Goal: Task Accomplishment & Management: Manage account settings

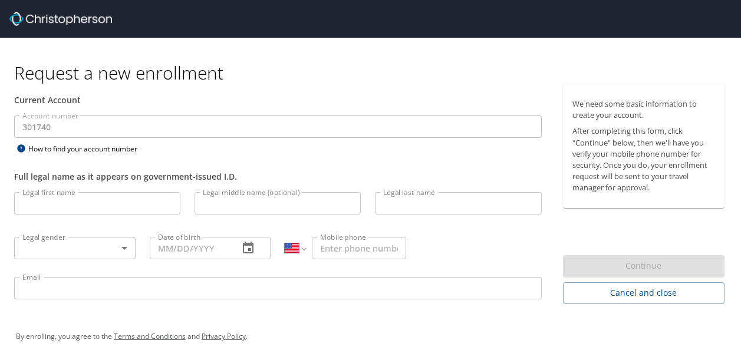
select select "US"
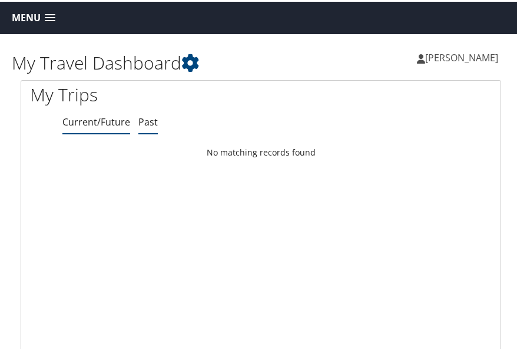
click at [144, 123] on link "Past" at bounding box center [148, 120] width 19 height 13
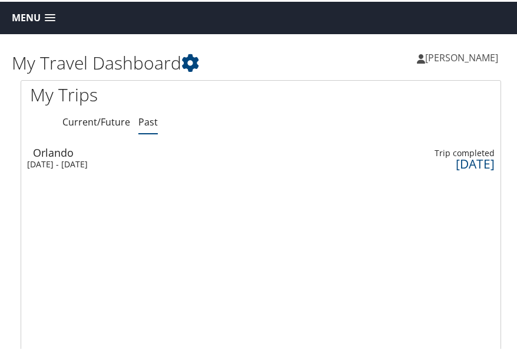
click at [47, 15] on span at bounding box center [50, 16] width 11 height 8
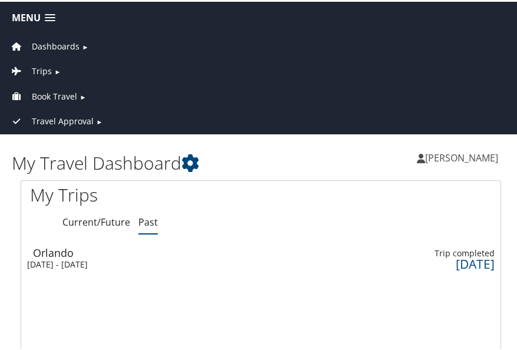
click at [60, 91] on span "Book Travel" at bounding box center [54, 94] width 45 height 13
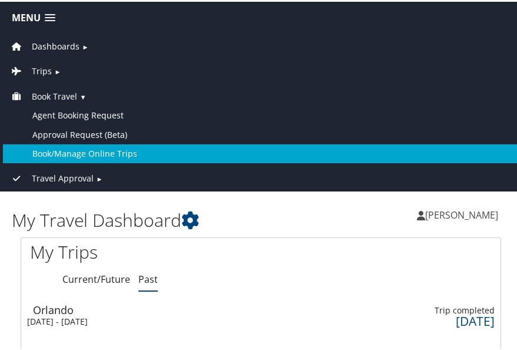
click at [73, 153] on link "Book/Manage Online Trips" at bounding box center [261, 152] width 516 height 19
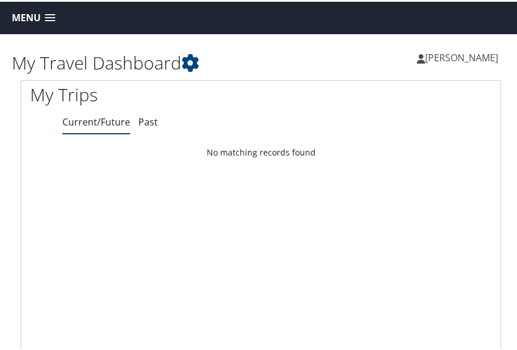
click at [45, 14] on span at bounding box center [50, 16] width 11 height 8
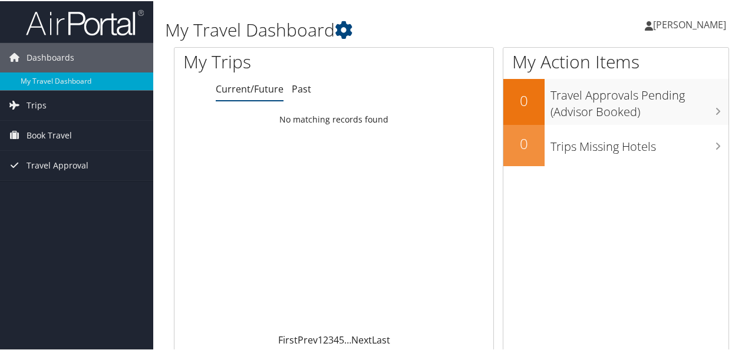
click at [517, 26] on span "[PERSON_NAME]" at bounding box center [689, 23] width 73 height 13
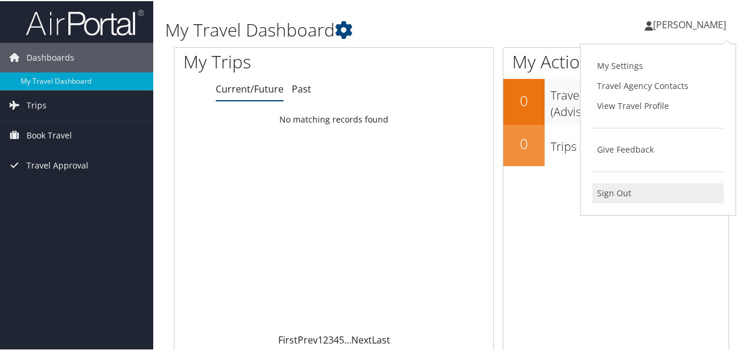
click at [517, 191] on link "Sign Out" at bounding box center [657, 192] width 131 height 20
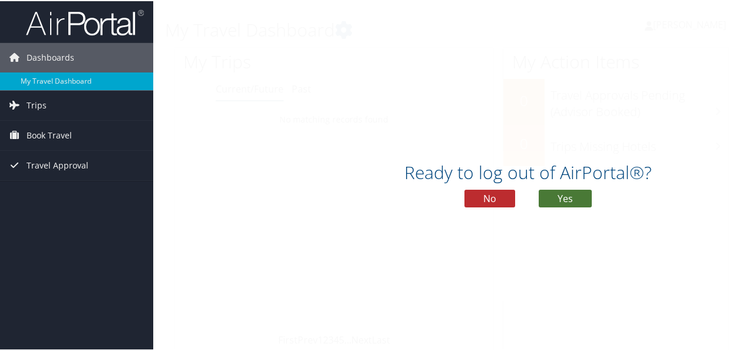
click at [517, 203] on button "Yes" at bounding box center [565, 198] width 53 height 18
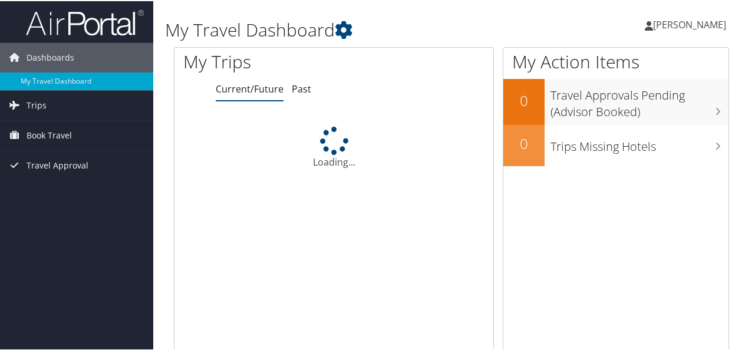
click at [653, 25] on icon at bounding box center [649, 24] width 8 height 9
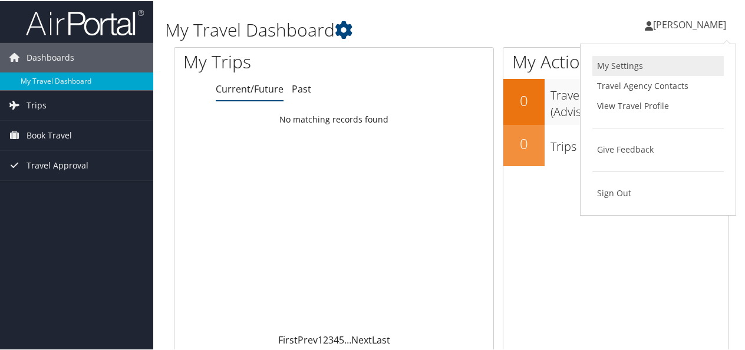
click at [614, 62] on link "My Settings" at bounding box center [657, 65] width 131 height 20
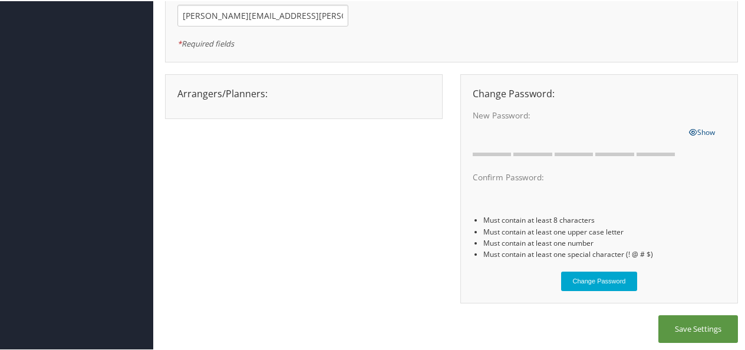
scroll to position [177, 0]
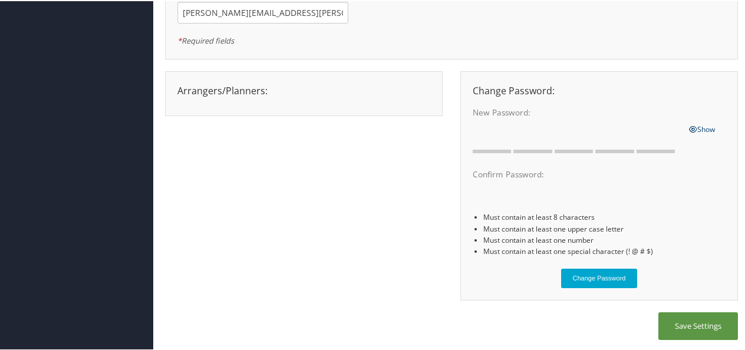
click at [690, 125] on icon at bounding box center [694, 128] width 8 height 7
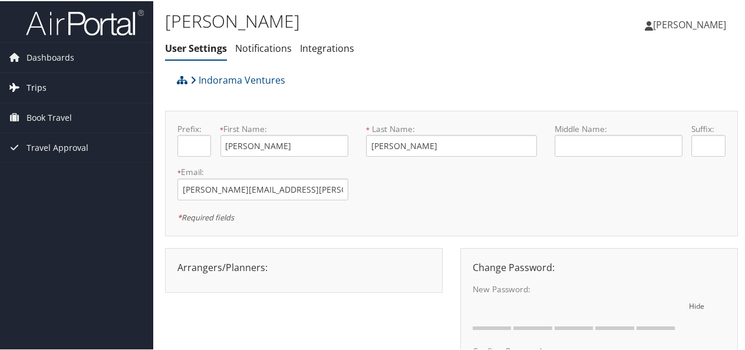
click at [45, 88] on span "Trips" at bounding box center [37, 86] width 20 height 29
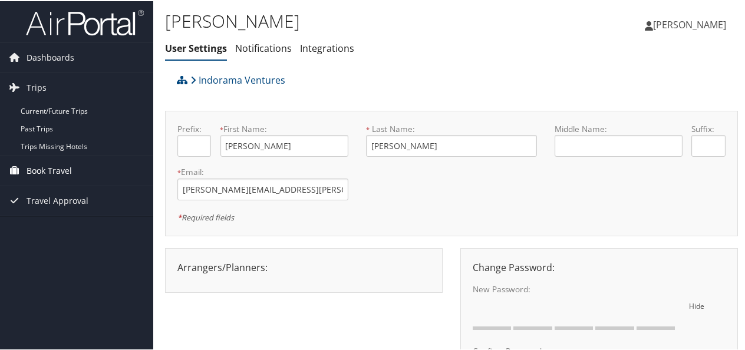
click at [54, 167] on span "Book Travel" at bounding box center [49, 169] width 45 height 29
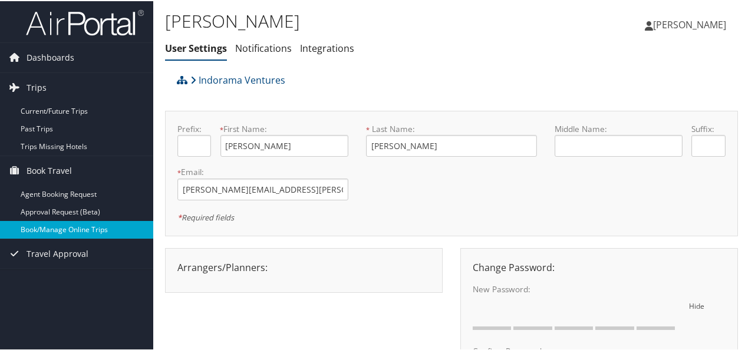
click at [67, 229] on link "Book/Manage Online Trips" at bounding box center [76, 229] width 153 height 18
